Goal: Browse casually

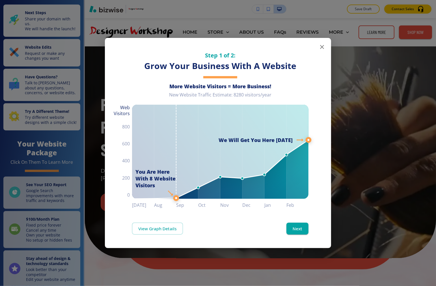
click at [300, 49] on icon "button" at bounding box center [321, 47] width 7 height 7
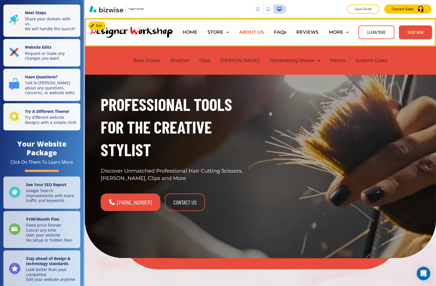
click at [264, 33] on p "ABOUT US" at bounding box center [251, 32] width 25 height 6
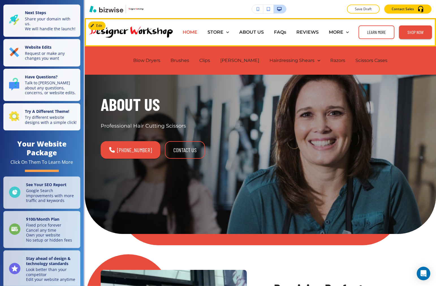
click at [197, 33] on p "HOME" at bounding box center [189, 32] width 15 height 6
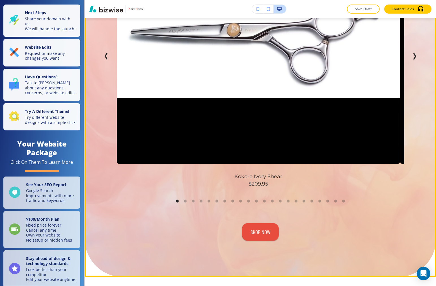
scroll to position [345, 0]
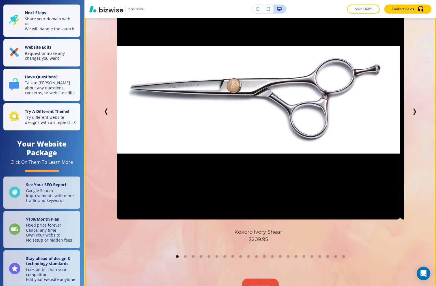
click at [300, 112] on button "Next Slide" at bounding box center [413, 111] width 11 height 11
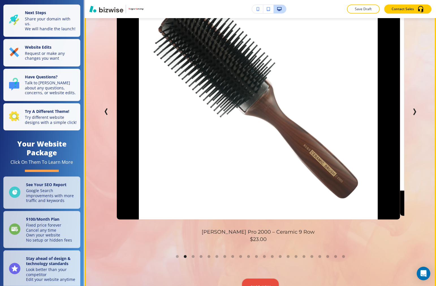
click at [300, 114] on icon "Next Slide" at bounding box center [414, 111] width 7 height 7
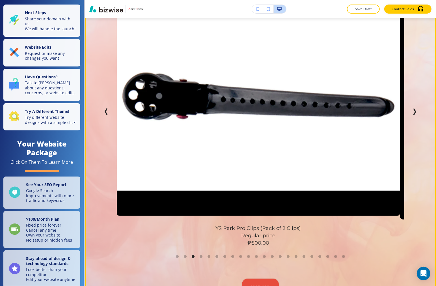
click at [300, 113] on icon "Next Slide" at bounding box center [414, 111] width 7 height 7
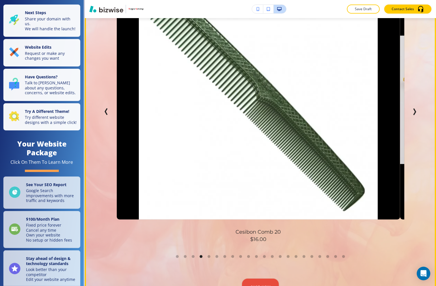
click at [108, 114] on button "Previous Slide" at bounding box center [106, 111] width 11 height 11
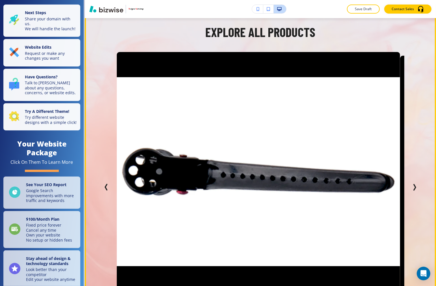
scroll to position [188, 0]
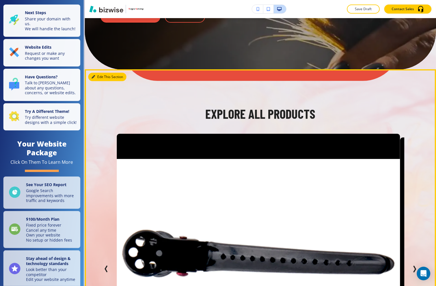
click at [94, 80] on div "Edit This Section Explore All Products Kokoro Ivory Shear $209.95 [PERSON_NAME]…" at bounding box center [260, 279] width 351 height 420
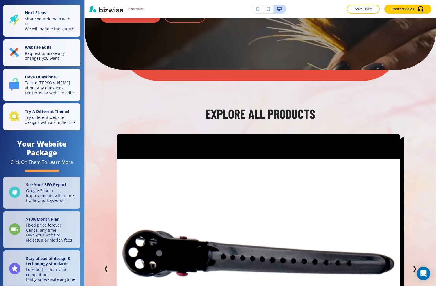
click at [110, 142] on div "Kokoro Ivory Shear $209.95 [PERSON_NAME] Pro 2000 – Ceramic 9 Row $23.00 YS Par…" at bounding box center [260, 269] width 319 height 270
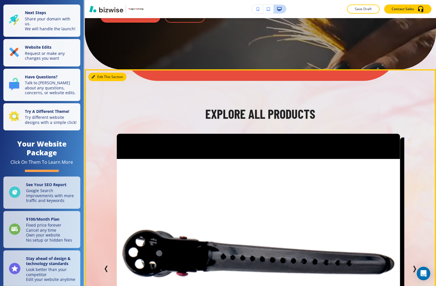
click at [98, 77] on button "Edit This Section" at bounding box center [107, 77] width 38 height 8
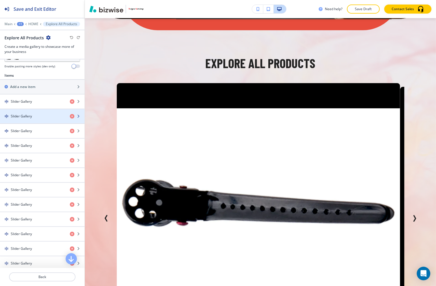
click at [27, 113] on div "button" at bounding box center [42, 111] width 84 height 5
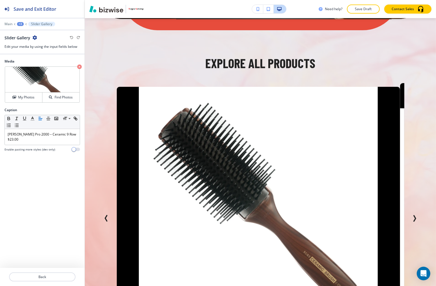
click at [23, 24] on div "+3" at bounding box center [20, 24] width 7 height 4
click at [42, 23] on p "Slider Gallery" at bounding box center [41, 24] width 21 height 4
click at [46, 275] on p "Back" at bounding box center [42, 276] width 65 height 5
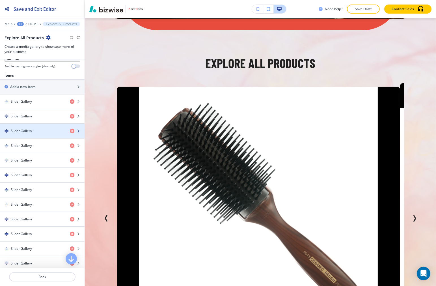
click at [29, 136] on div "button" at bounding box center [42, 135] width 84 height 5
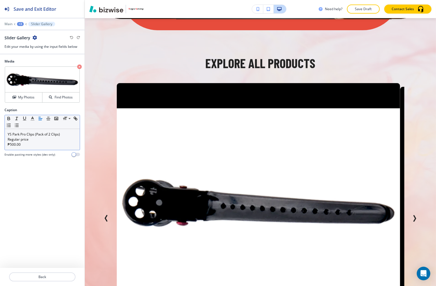
click at [11, 144] on p "₱500.00" at bounding box center [42, 144] width 69 height 5
drag, startPoint x: 24, startPoint y: 145, endPoint x: 4, endPoint y: 145, distance: 20.1
click at [4, 145] on div "Caption Small Normal Large Huge YS Park Pro Clips (Pack of 2 Clips) Regular pri…" at bounding box center [42, 134] width 84 height 54
copy p "₱500.00"
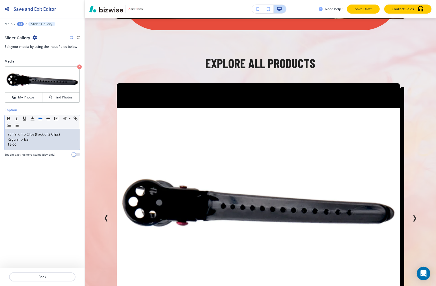
click at [300, 7] on button "Save Draft" at bounding box center [363, 9] width 33 height 9
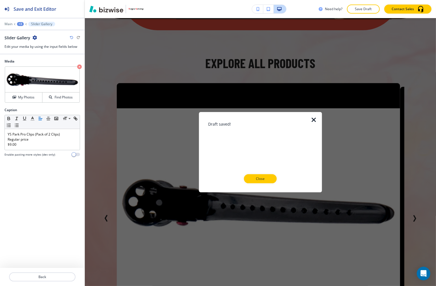
click at [300, 123] on div at bounding box center [316, 152] width 9 height 80
click at [300, 119] on icon "button" at bounding box center [313, 119] width 7 height 7
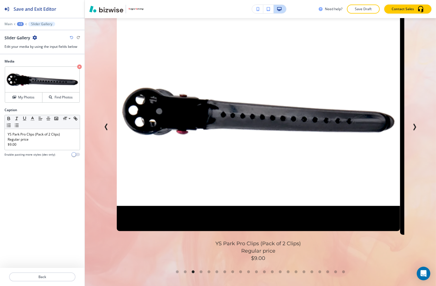
scroll to position [333, 0]
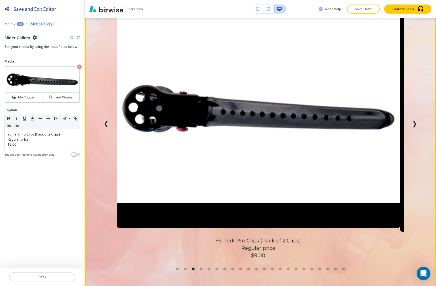
click at [300, 123] on icon "Next Slide" at bounding box center [414, 124] width 7 height 7
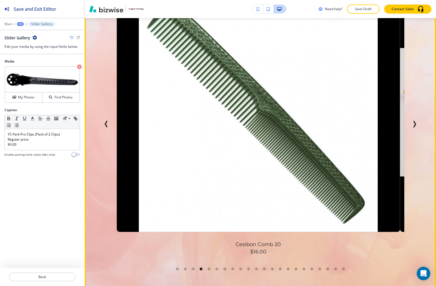
click at [300, 123] on icon "Next Slide" at bounding box center [414, 124] width 7 height 7
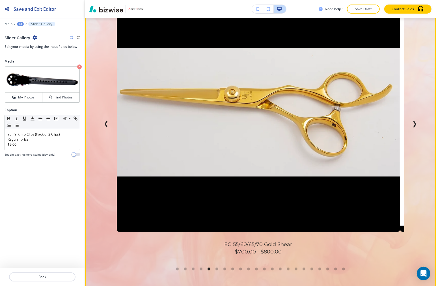
click at [300, 123] on icon "Next Slide" at bounding box center [414, 124] width 7 height 7
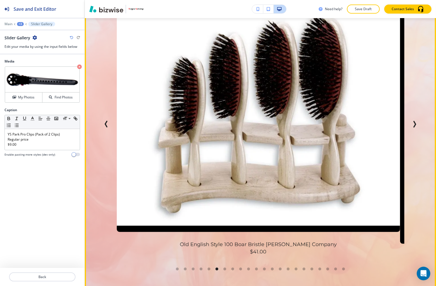
click at [300, 123] on icon "Next Slide" at bounding box center [414, 124] width 7 height 7
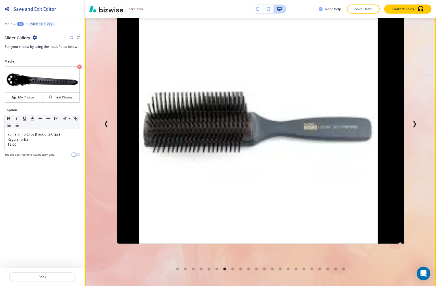
click at [300, 123] on icon "Next Slide" at bounding box center [414, 124] width 7 height 7
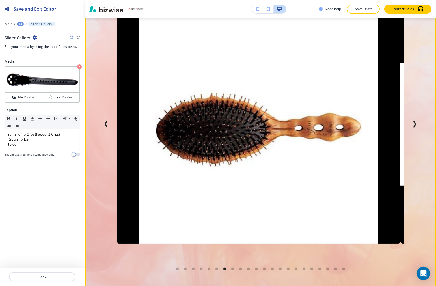
click at [300, 123] on icon "Next Slide" at bounding box center [414, 124] width 7 height 7
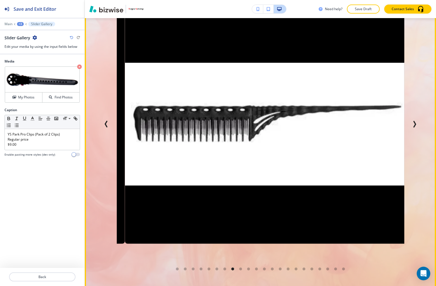
click at [300, 123] on icon "Next Slide" at bounding box center [414, 124] width 7 height 7
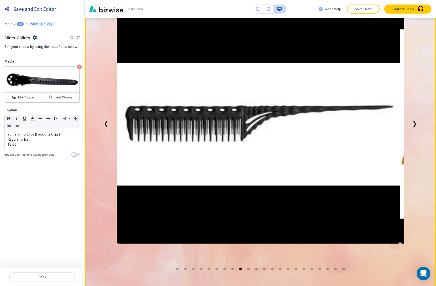
click at [300, 123] on icon "Next Slide" at bounding box center [414, 124] width 7 height 7
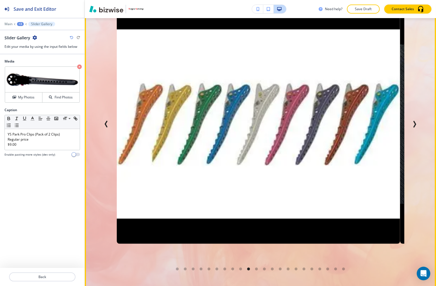
click at [300, 123] on icon "Next Slide" at bounding box center [414, 124] width 7 height 7
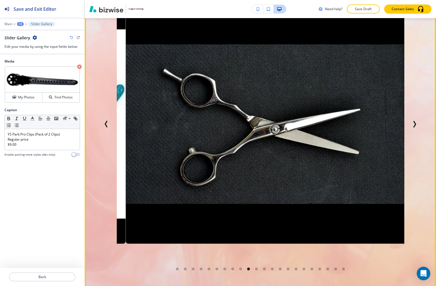
click at [300, 123] on icon "Next Slide" at bounding box center [414, 124] width 7 height 7
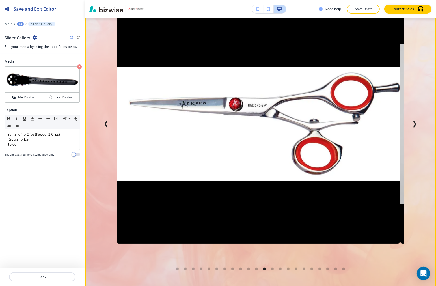
click at [300, 123] on icon "Next Slide" at bounding box center [414, 124] width 7 height 7
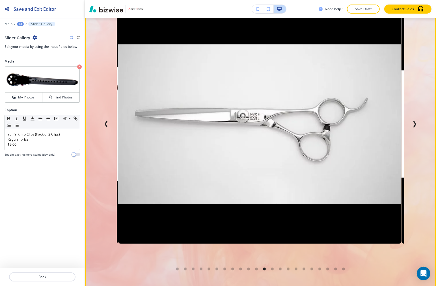
click at [300, 123] on icon "Next Slide" at bounding box center [414, 124] width 7 height 7
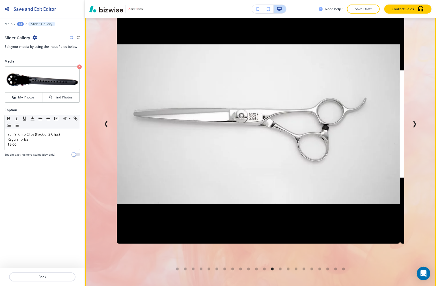
click at [300, 123] on icon "Next Slide" at bounding box center [414, 124] width 7 height 7
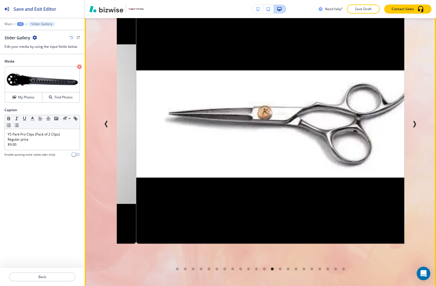
click at [300, 123] on icon "Next Slide" at bounding box center [414, 124] width 7 height 7
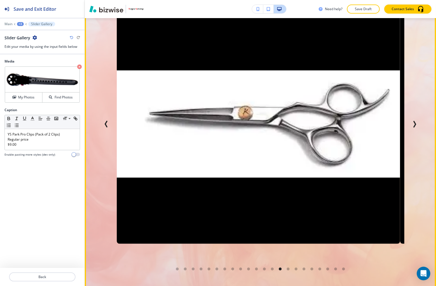
click at [300, 123] on icon "Next Slide" at bounding box center [414, 124] width 7 height 7
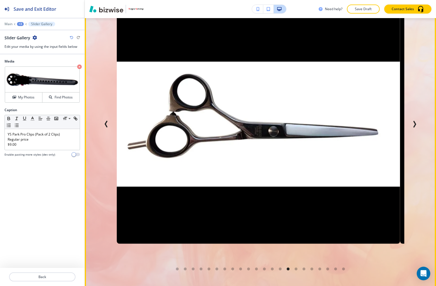
click at [300, 123] on icon "Next Slide" at bounding box center [414, 124] width 7 height 7
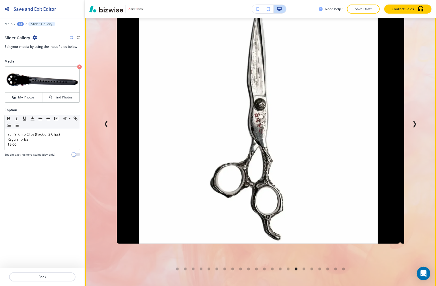
click at [300, 123] on icon "Next Slide" at bounding box center [414, 124] width 7 height 7
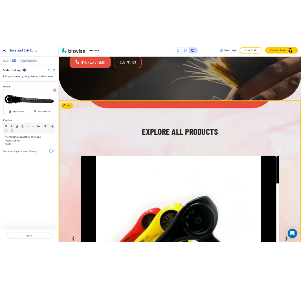
scroll to position [176, 0]
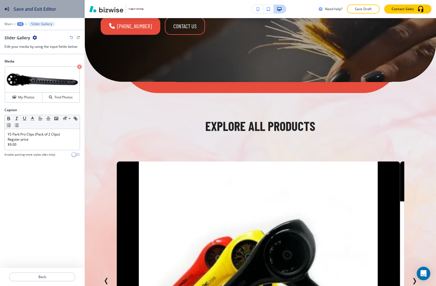
click at [56, 10] on h2 "Save and Exit Editor" at bounding box center [35, 9] width 43 height 7
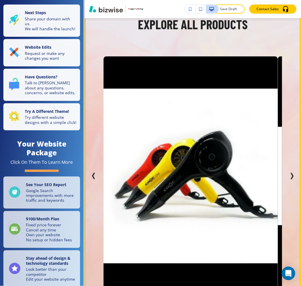
scroll to position [219, 0]
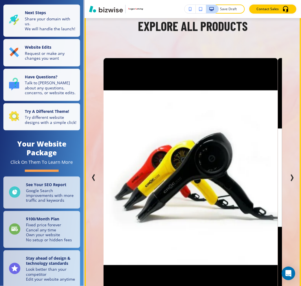
click at [292, 176] on icon "Next Slide" at bounding box center [293, 178] width 2 height 6
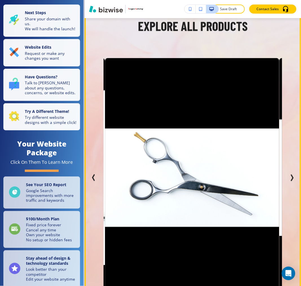
click at [292, 176] on icon "Next Slide" at bounding box center [293, 178] width 2 height 6
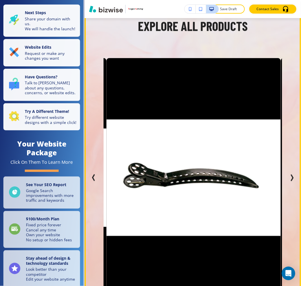
click at [292, 176] on icon "Next Slide" at bounding box center [293, 178] width 2 height 6
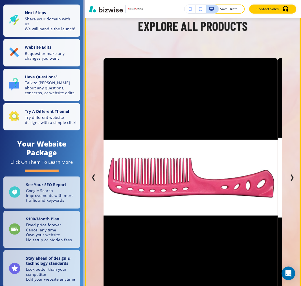
click at [292, 176] on icon "Next Slide" at bounding box center [293, 178] width 2 height 6
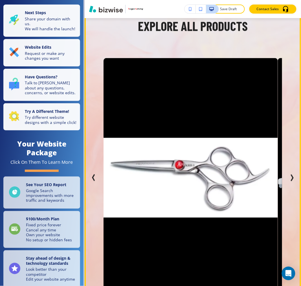
click at [292, 176] on icon "Next Slide" at bounding box center [293, 178] width 2 height 6
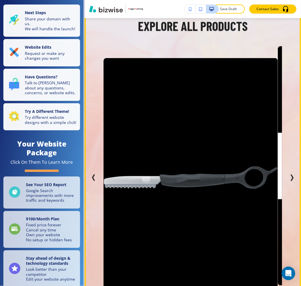
click at [292, 176] on icon "Next Slide" at bounding box center [293, 178] width 2 height 6
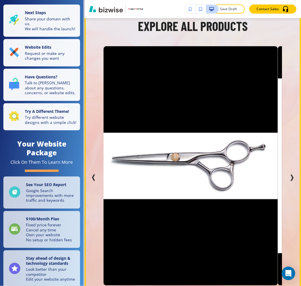
click at [287, 174] on button "Next Slide" at bounding box center [292, 177] width 11 height 11
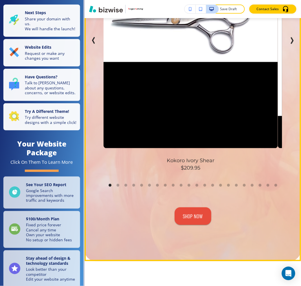
scroll to position [345, 0]
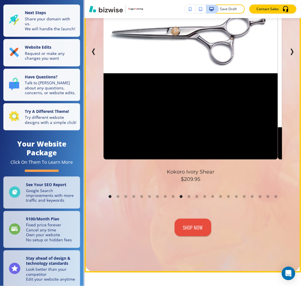
click at [180, 196] on li "Go to slide 10" at bounding box center [181, 196] width 3 height 3
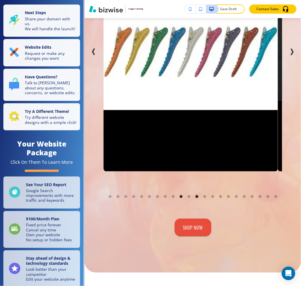
click at [197, 196] on div "Go to slide 12" at bounding box center [197, 196] width 8 height 8
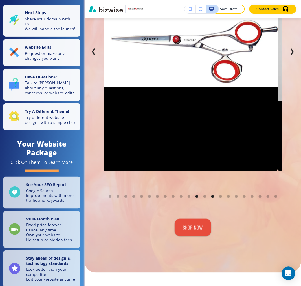
click at [212, 196] on li "Go to slide 14" at bounding box center [213, 196] width 3 height 3
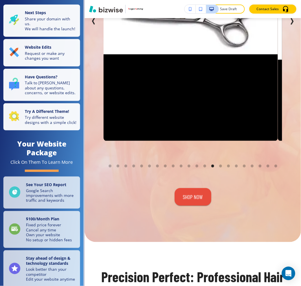
scroll to position [377, 0]
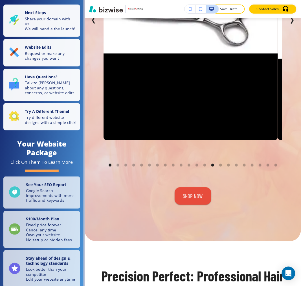
click at [109, 164] on li "Go to slide 1" at bounding box center [110, 165] width 3 height 3
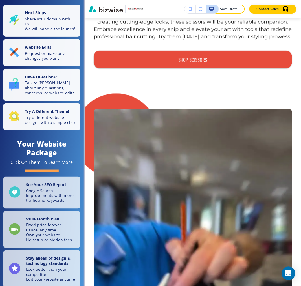
scroll to position [0, 0]
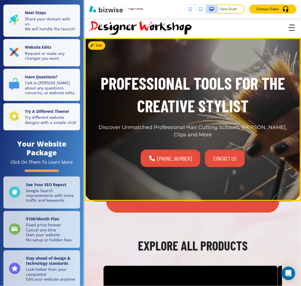
click at [210, 162] on button "contact us" at bounding box center [225, 158] width 40 height 18
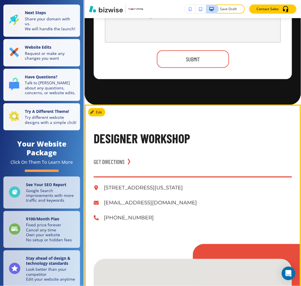
scroll to position [502, 0]
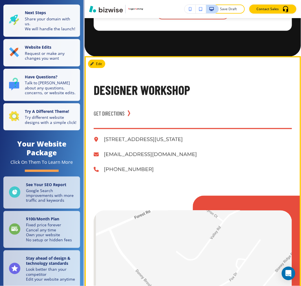
drag, startPoint x: 254, startPoint y: 138, endPoint x: 261, endPoint y: 148, distance: 13.2
click at [261, 148] on div "[STREET_ADDRESS][US_STATE] [EMAIL_ADDRESS][DOMAIN_NAME] [PHONE_NUMBER]" at bounding box center [193, 155] width 199 height 40
click at [258, 171] on p "[PHONE_NUMBER]" at bounding box center [198, 169] width 188 height 9
click at [139, 140] on p "[STREET_ADDRESS][US_STATE]" at bounding box center [198, 139] width 188 height 9
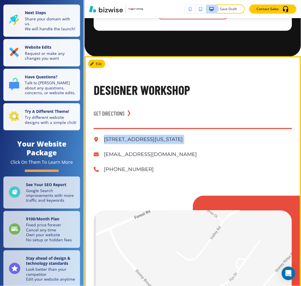
click at [139, 140] on p "[STREET_ADDRESS][US_STATE]" at bounding box center [198, 139] width 188 height 9
copy div "[STREET_ADDRESS][US_STATE]"
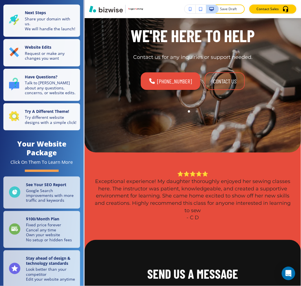
scroll to position [0, 0]
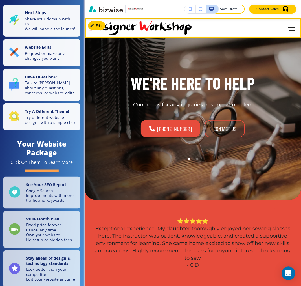
click at [289, 29] on icon "button" at bounding box center [292, 28] width 6 height 6
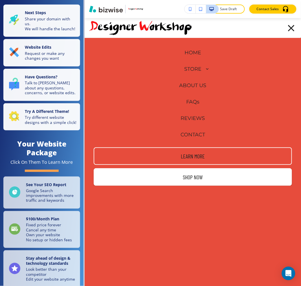
click at [191, 54] on p "HOME" at bounding box center [193, 52] width 17 height 7
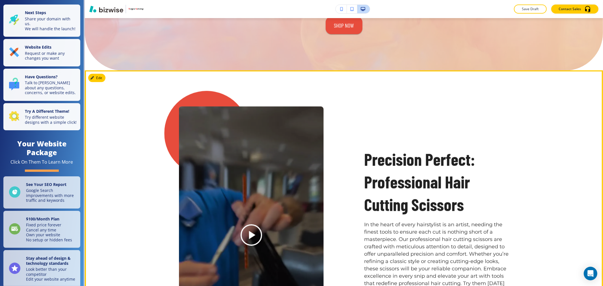
scroll to position [620, 0]
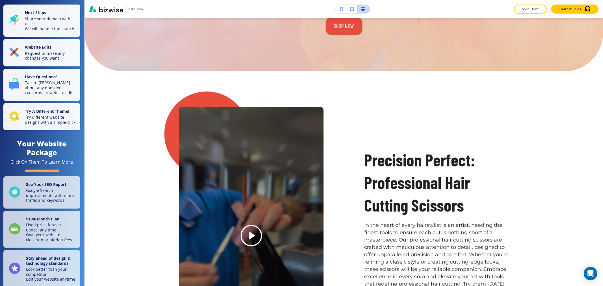
click at [300, 10] on button "button" at bounding box center [340, 9] width 11 height 8
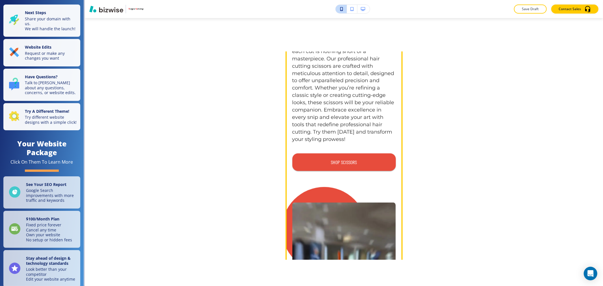
scroll to position [705, 0]
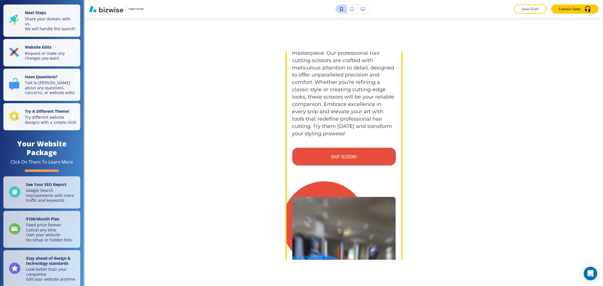
drag, startPoint x: 393, startPoint y: 169, endPoint x: 316, endPoint y: 180, distance: 77.6
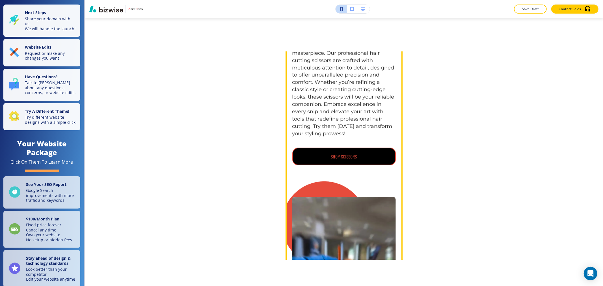
click at [300, 159] on button "SHOP SCISSORS" at bounding box center [343, 157] width 103 height 18
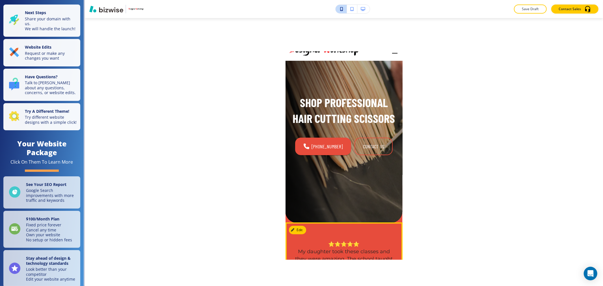
scroll to position [0, 0]
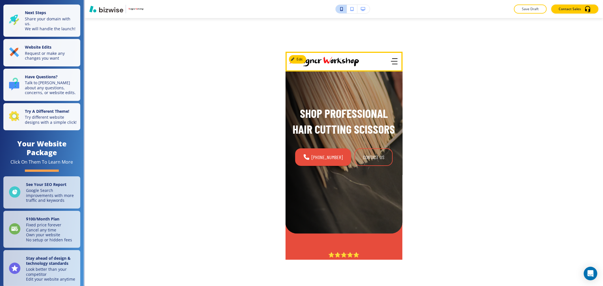
click at [300, 61] on icon "button" at bounding box center [393, 61] width 6 height 0
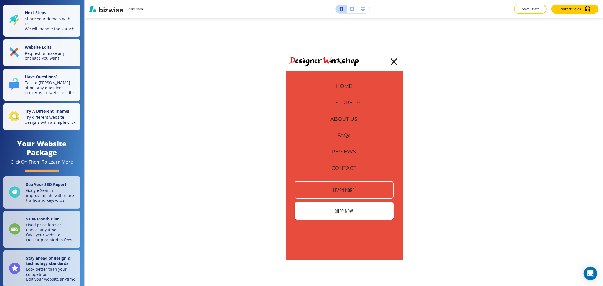
click at [300, 86] on p "HOME" at bounding box center [343, 86] width 17 height 7
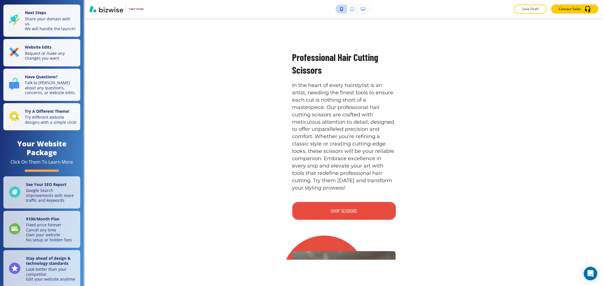
scroll to position [710, 0]
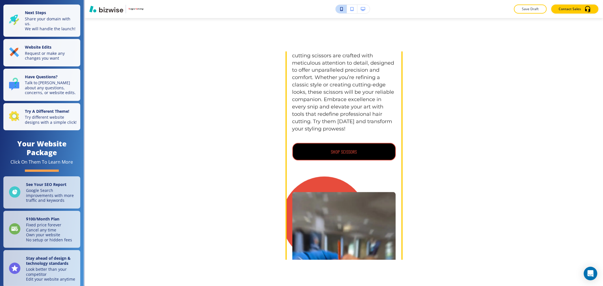
click at [300, 156] on button "SHOP SCISSORS" at bounding box center [343, 152] width 103 height 18
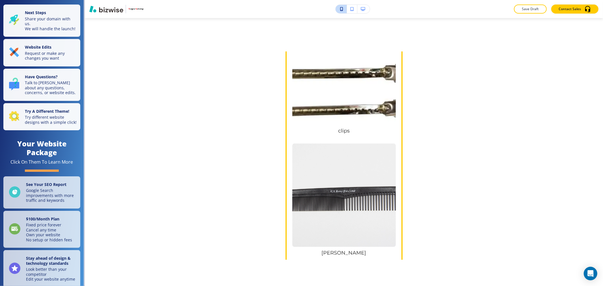
scroll to position [628, 0]
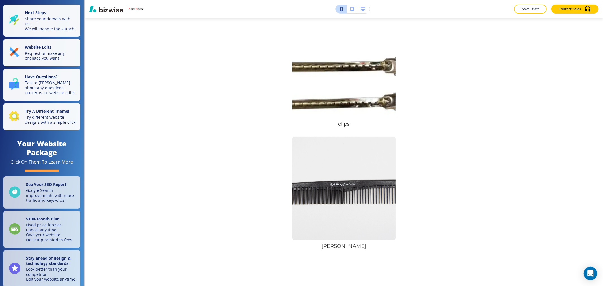
click at [300, 7] on icon "button" at bounding box center [362, 9] width 5 height 4
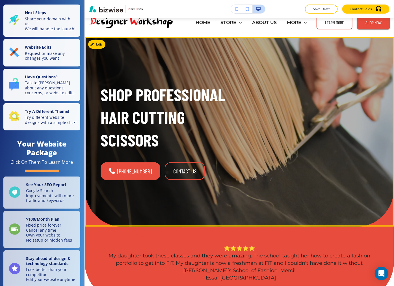
scroll to position [0, 0]
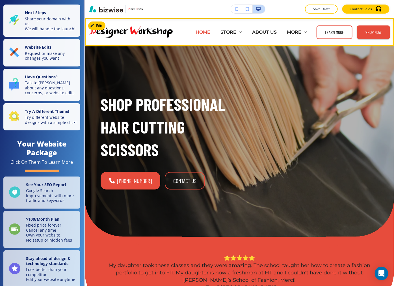
click at [200, 31] on p "HOME" at bounding box center [202, 32] width 15 height 6
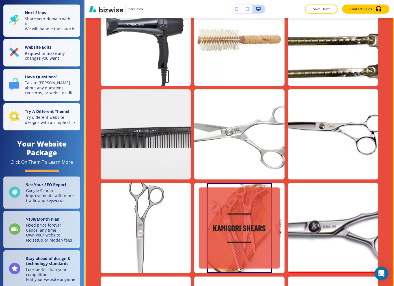
scroll to position [1224, 0]
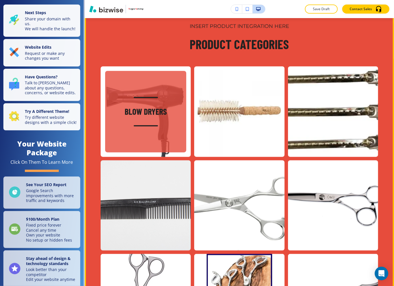
click at [165, 128] on div "Blow Dryers" at bounding box center [145, 111] width 81 height 81
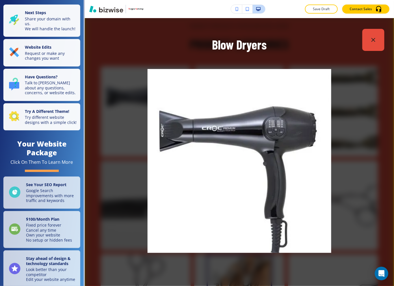
click at [300, 48] on button "button" at bounding box center [373, 40] width 22 height 22
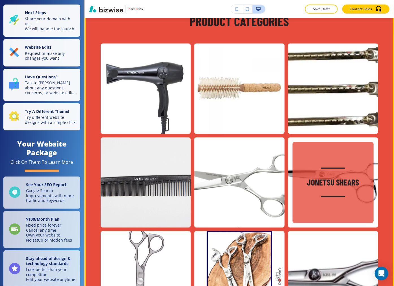
scroll to position [1193, 0]
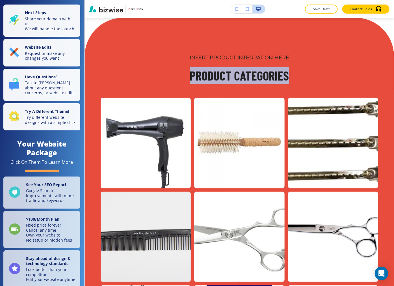
drag, startPoint x: 185, startPoint y: 69, endPoint x: 286, endPoint y: 69, distance: 100.6
click at [286, 69] on div "INSERT PRODUCT INTEGRATION HERE Product Categories" at bounding box center [239, 69] width 277 height 30
click at [290, 69] on div "INSERT PRODUCT INTEGRATION HERE Product Categories" at bounding box center [239, 69] width 277 height 30
drag, startPoint x: 290, startPoint y: 69, endPoint x: 188, endPoint y: 61, distance: 103.2
click at [188, 61] on div "INSERT PRODUCT INTEGRATION HERE Product Categories" at bounding box center [239, 69] width 277 height 30
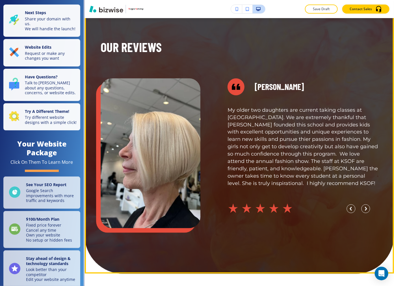
scroll to position [1789, 0]
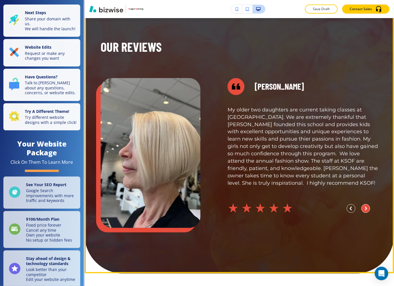
click at [300, 204] on circle "button" at bounding box center [365, 208] width 8 height 8
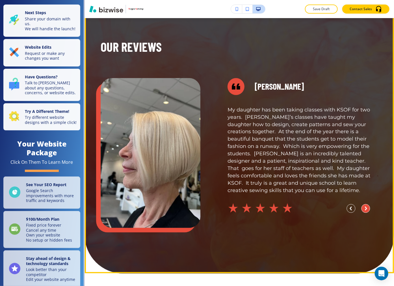
click at [300, 204] on circle "button" at bounding box center [365, 208] width 8 height 8
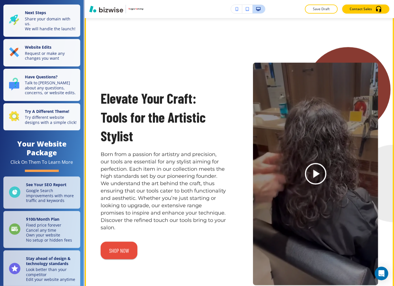
scroll to position [2260, 0]
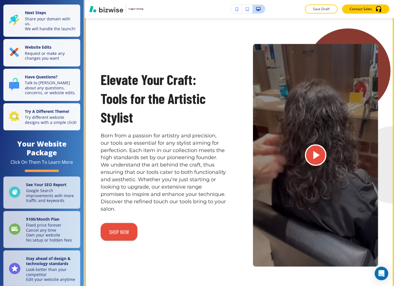
click at [300, 155] on icon "Play button for video with title: <p>Elevate Your Craft: Tools for the Artistic…" at bounding box center [315, 155] width 14 height 14
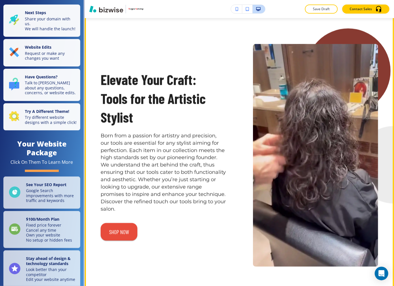
click at [300, 155] on video at bounding box center [315, 155] width 125 height 223
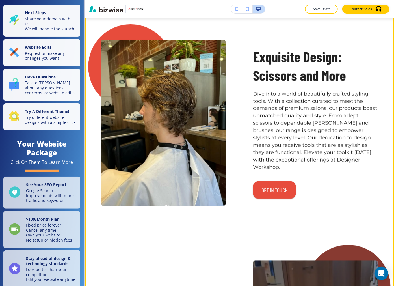
scroll to position [2040, 0]
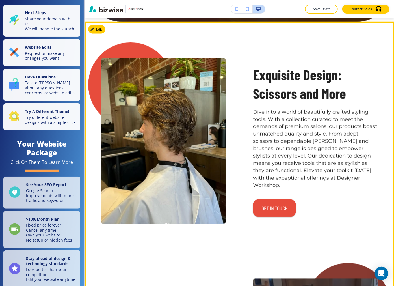
drag, startPoint x: 293, startPoint y: 204, endPoint x: 288, endPoint y: 199, distance: 6.6
click at [280, 201] on div "Exquisite Design: Scissors and More Dive into a world of beautifully crafted st…" at bounding box center [302, 127] width 152 height 193
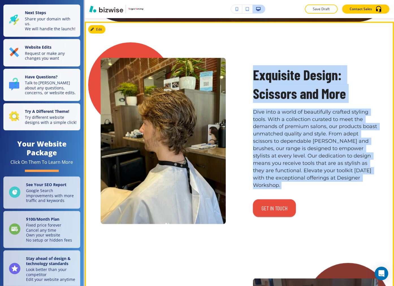
drag, startPoint x: 246, startPoint y: 59, endPoint x: 336, endPoint y: 208, distance: 174.4
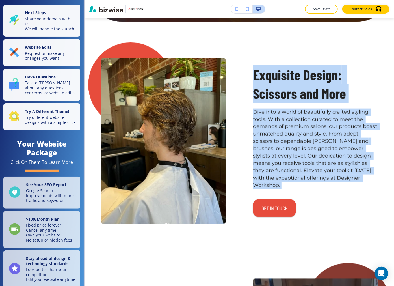
click at [235, 5] on button "button" at bounding box center [236, 9] width 11 height 8
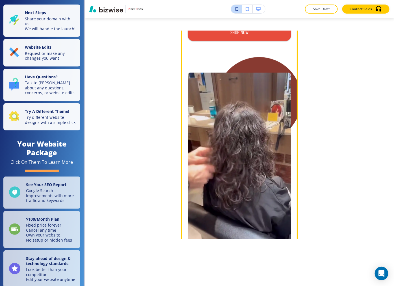
scroll to position [3893, 0]
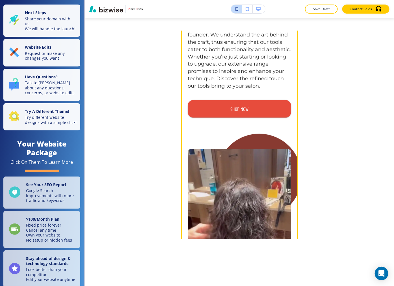
click at [252, 134] on div at bounding box center [259, 176] width 85 height 85
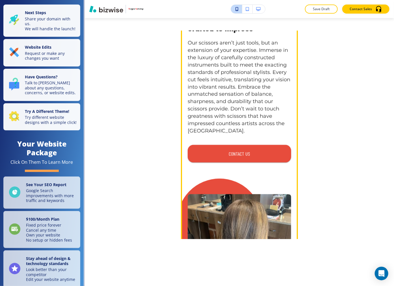
scroll to position [4270, 0]
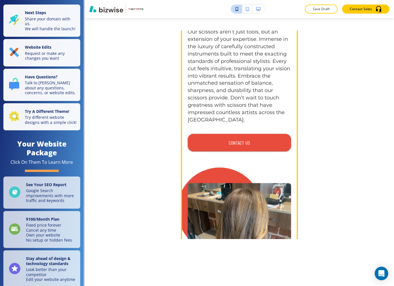
click at [223, 167] on div at bounding box center [219, 209] width 85 height 85
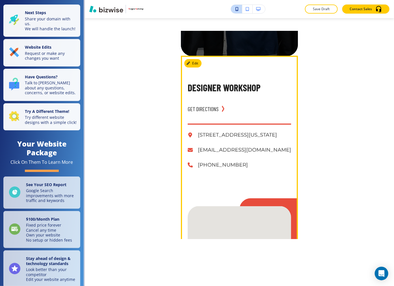
scroll to position [5494, 0]
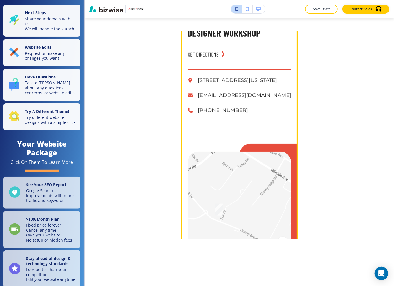
drag, startPoint x: 227, startPoint y: 166, endPoint x: 242, endPoint y: 185, distance: 24.6
click at [238, 186] on div at bounding box center [239, 202] width 103 height 103
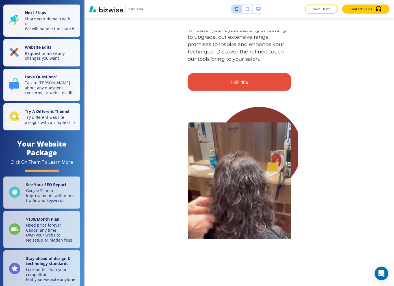
scroll to position [3861, 0]
